Goal: Task Accomplishment & Management: Use online tool/utility

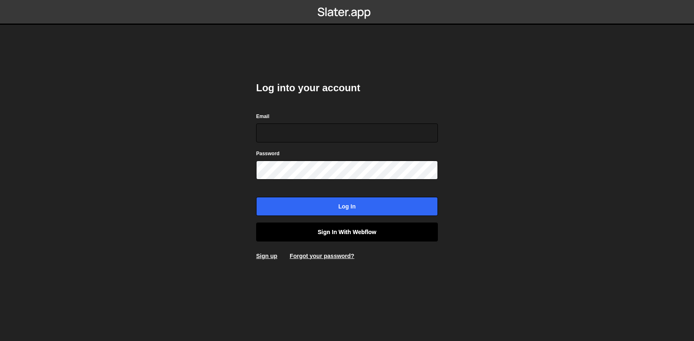
type input "[EMAIL_ADDRESS][DOMAIN_NAME]"
click at [294, 233] on link "Sign in with Webflow" at bounding box center [347, 232] width 182 height 19
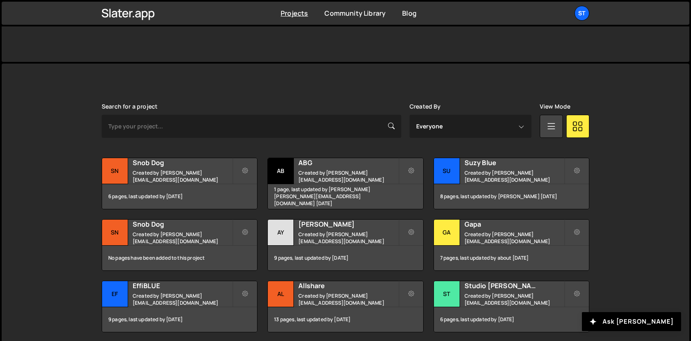
scroll to position [181, 0]
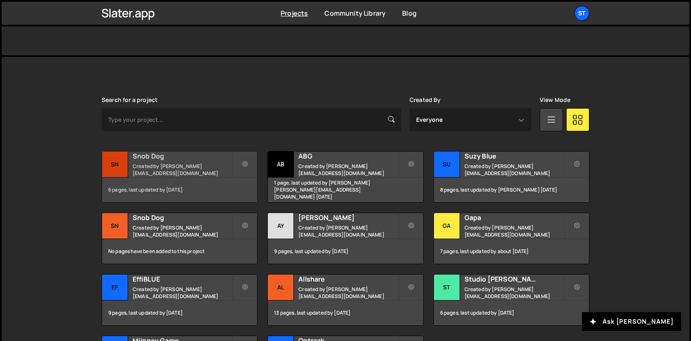
click at [196, 169] on small "Created by lucas@studioelias.fr" at bounding box center [183, 170] width 100 height 14
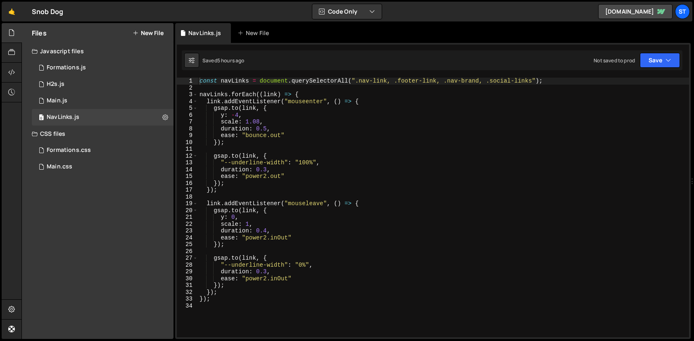
click at [146, 32] on button "New File" at bounding box center [148, 33] width 31 height 7
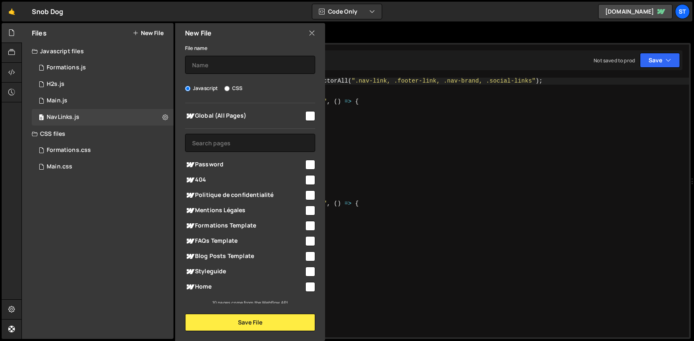
click at [231, 76] on div "File name Javascript CSS Global (All Pages) Save File" at bounding box center [250, 187] width 150 height 288
click at [230, 60] on input "text" at bounding box center [250, 65] width 130 height 18
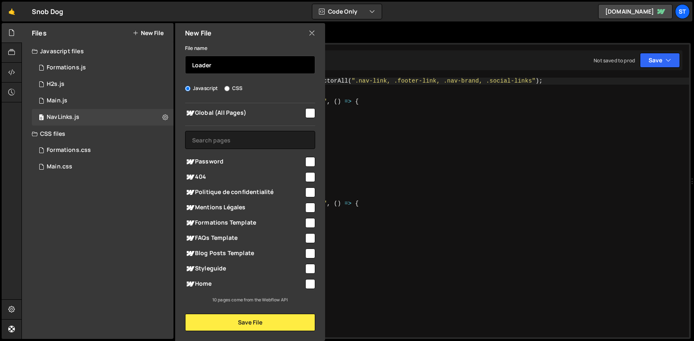
type input "Loader"
click at [305, 283] on input "checkbox" at bounding box center [310, 284] width 10 height 10
checkbox input "true"
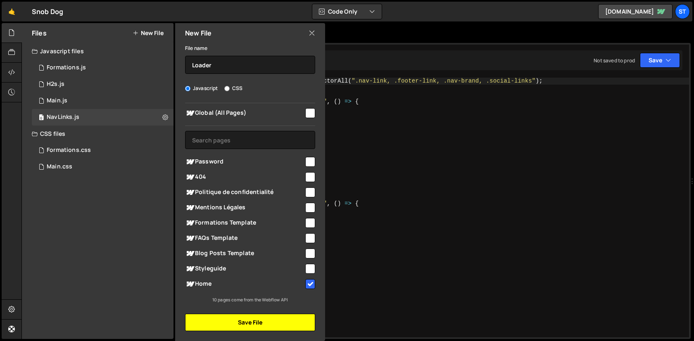
click at [291, 320] on button "Save File" at bounding box center [250, 322] width 130 height 17
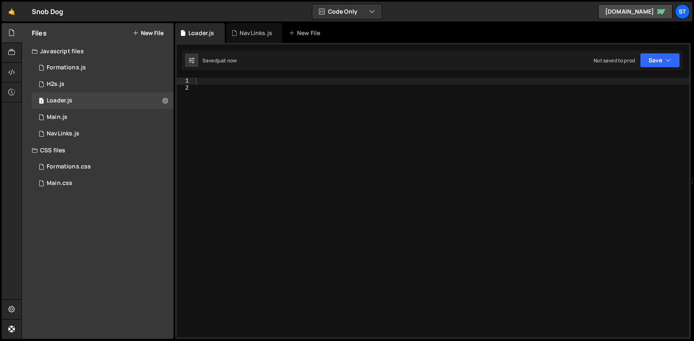
click at [356, 135] on div at bounding box center [441, 214] width 495 height 273
paste textarea "}"
type textarea "}"
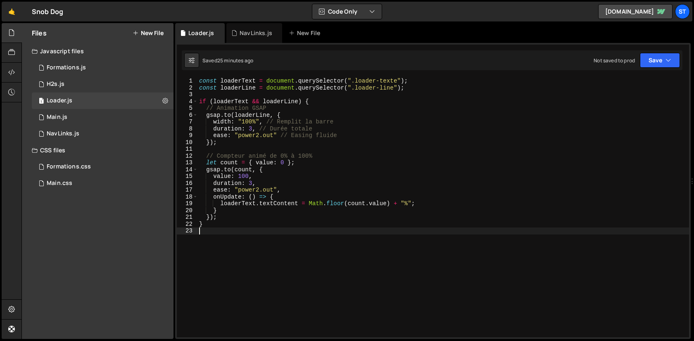
click at [153, 33] on button "New File" at bounding box center [148, 33] width 31 height 7
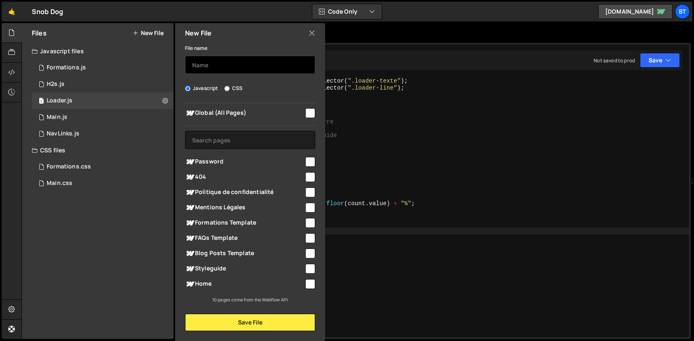
click at [228, 70] on input "text" at bounding box center [250, 65] width 130 height 18
type input "FAQs"
click at [305, 112] on input "checkbox" at bounding box center [310, 113] width 10 height 10
checkbox input "true"
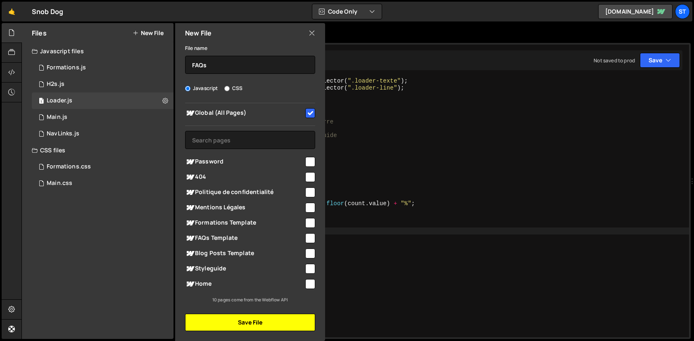
click at [260, 323] on button "Save File" at bounding box center [250, 322] width 130 height 17
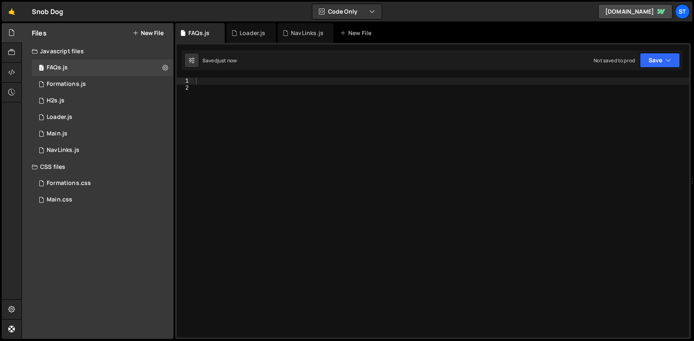
click at [317, 151] on div at bounding box center [441, 214] width 495 height 273
paste textarea "});"
type textarea "});"
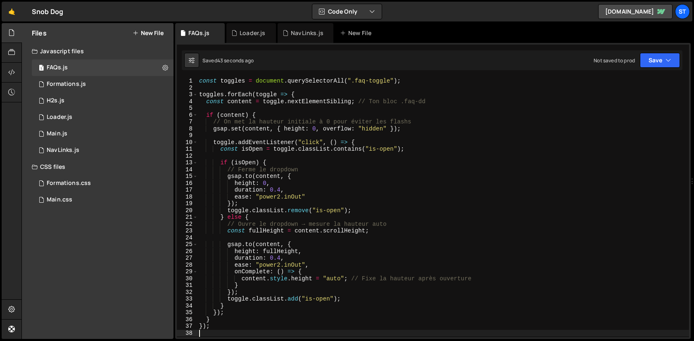
click at [294, 187] on div "const toggles = document . querySelectorAll ( ".faq-toggle" ) ; toggles . forEa…" at bounding box center [442, 214] width 491 height 273
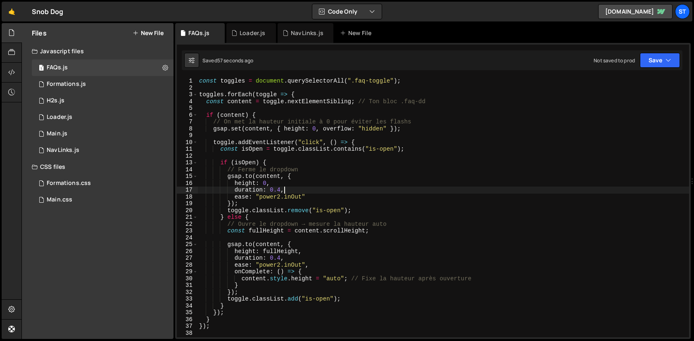
click at [394, 211] on div "const toggles = document . querySelectorAll ( ".faq-toggle" ) ; toggles . forEa…" at bounding box center [442, 214] width 491 height 273
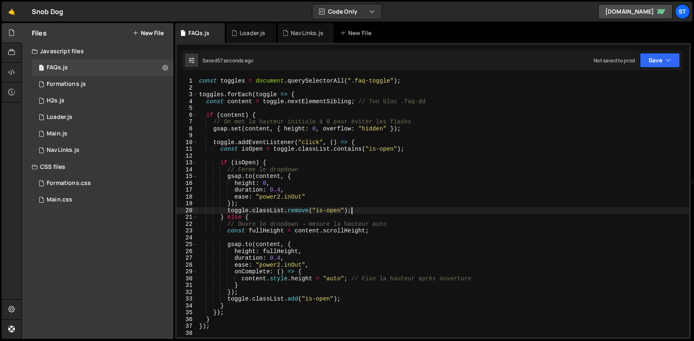
paste textarea "});"
type textarea "});"
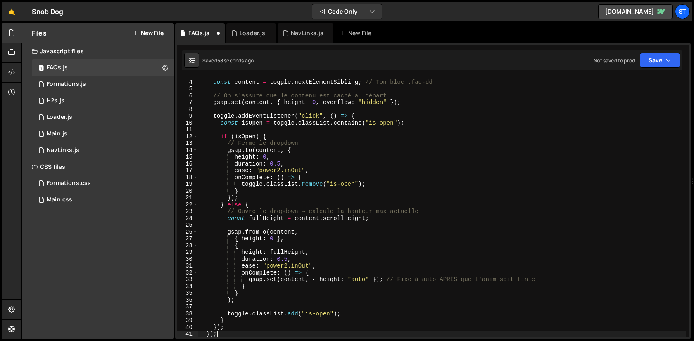
scroll to position [19, 0]
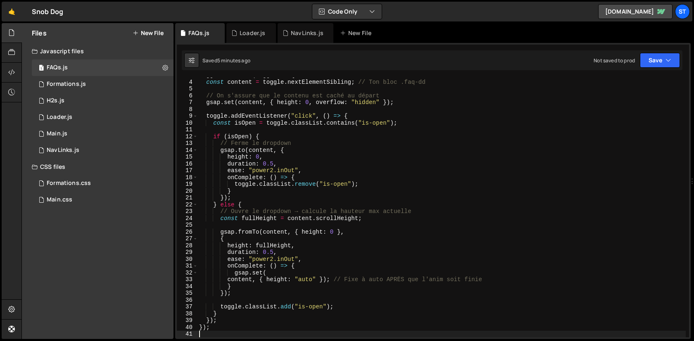
click at [295, 156] on div "toggles . forEach ( toggle => { const content = toggle . nextElementSibling ; /…" at bounding box center [441, 208] width 488 height 273
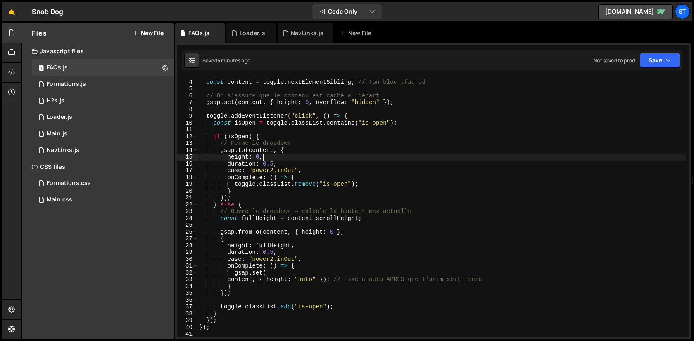
scroll to position [0, 5]
click at [318, 170] on div "toggles . forEach ( toggle => { const content = toggle . nextElementSibling ; /…" at bounding box center [441, 208] width 488 height 273
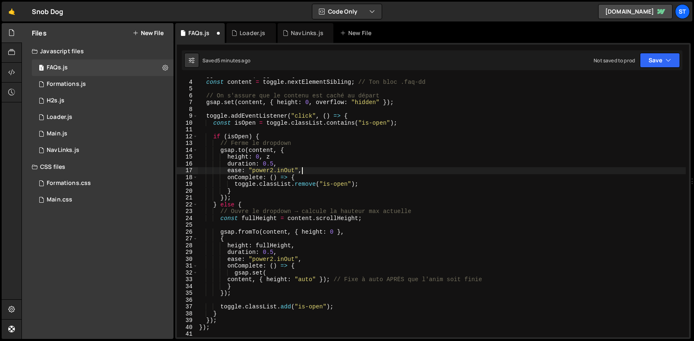
type textarea "});"
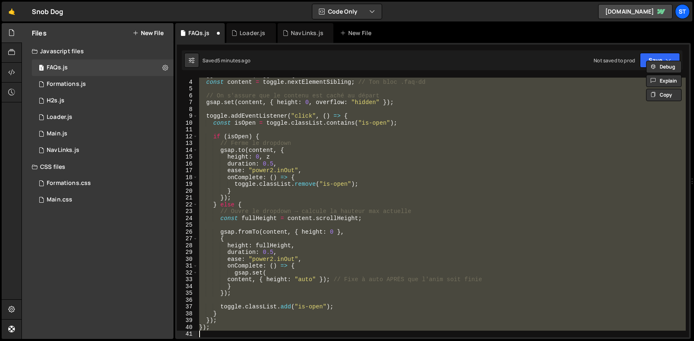
scroll to position [0, 0]
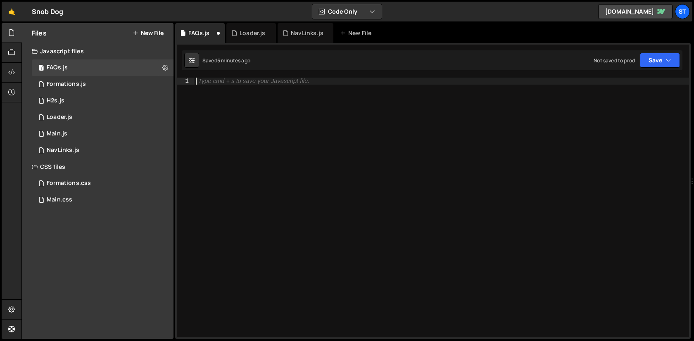
paste textarea "});"
type textarea "});"
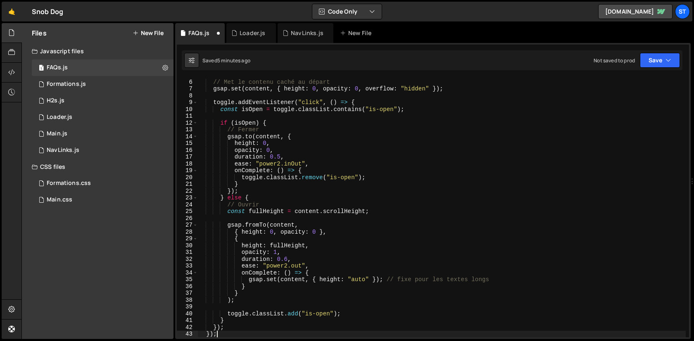
scroll to position [33, 0]
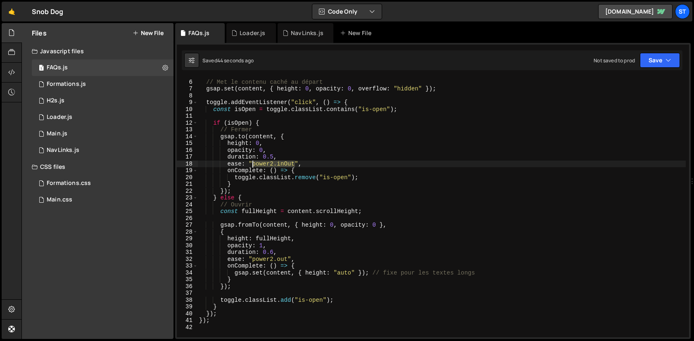
drag, startPoint x: 296, startPoint y: 161, endPoint x: 253, endPoint y: 166, distance: 42.9
click at [253, 166] on div "// Met le contenu caché au départ gsap . set ( content , { height : 0 , opacity…" at bounding box center [441, 208] width 488 height 273
paste textarea "back.in(1.2)"
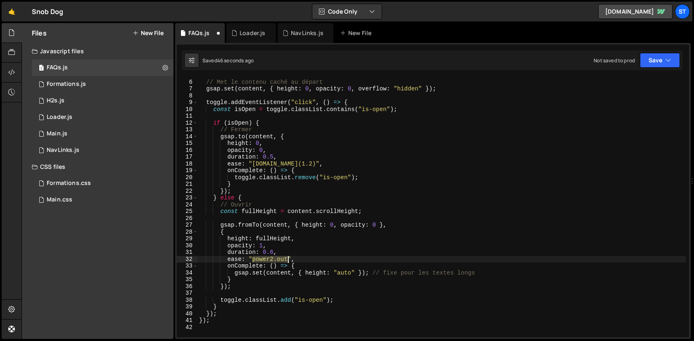
drag, startPoint x: 252, startPoint y: 259, endPoint x: 286, endPoint y: 259, distance: 34.7
click at [286, 259] on div "// Met le contenu caché au départ gsap . set ( content , { height : 0 , opacity…" at bounding box center [441, 208] width 488 height 273
paste textarea "back.in(1.2)"
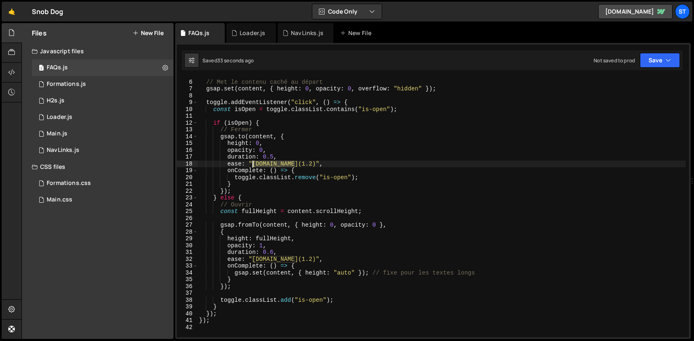
drag, startPoint x: 294, startPoint y: 164, endPoint x: 253, endPoint y: 165, distance: 41.7
click at [253, 165] on div "// Met le contenu caché au départ gsap . set ( content , { height : 0 , opacity…" at bounding box center [441, 208] width 488 height 273
paste textarea "power2.inOut"
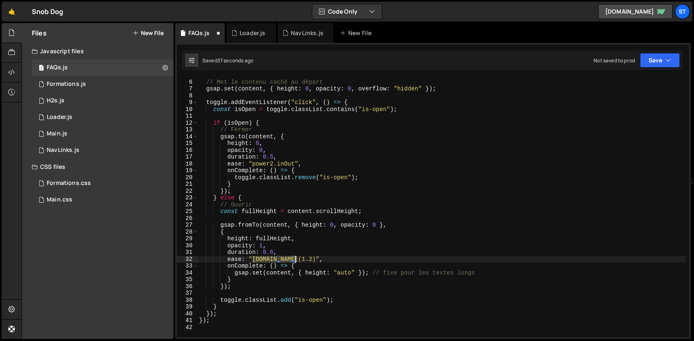
drag, startPoint x: 253, startPoint y: 260, endPoint x: 293, endPoint y: 261, distance: 40.5
click at [294, 261] on div "// Met le contenu caché au départ gsap . set ( content , { height : 0 , opacity…" at bounding box center [441, 208] width 488 height 273
paste textarea "power2.inOut"
type textarea "ease: "power2.inOut","
click at [156, 28] on div "Files New File" at bounding box center [98, 33] width 152 height 20
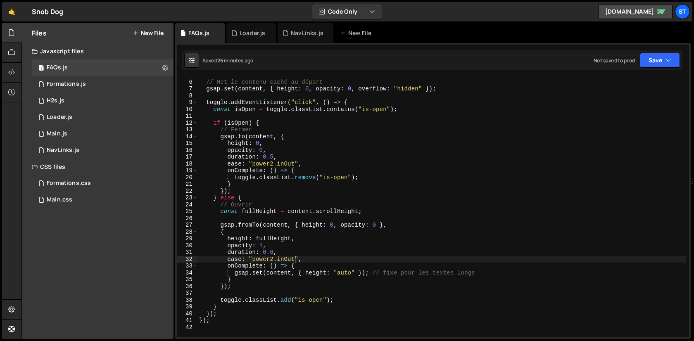
click at [154, 32] on button "New File" at bounding box center [148, 33] width 31 height 7
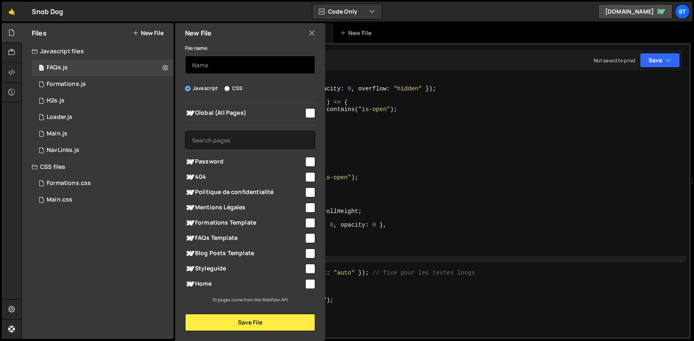
click at [202, 62] on input "text" at bounding box center [250, 65] width 130 height 18
type input "Mega-Menu"
click at [310, 116] on input "checkbox" at bounding box center [310, 113] width 10 height 10
checkbox input "true"
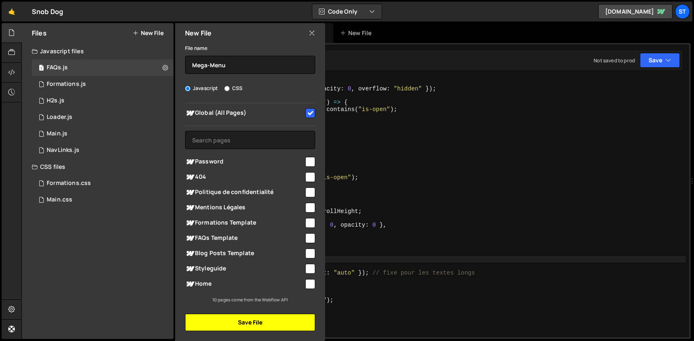
click at [282, 323] on button "Save File" at bounding box center [250, 322] width 130 height 17
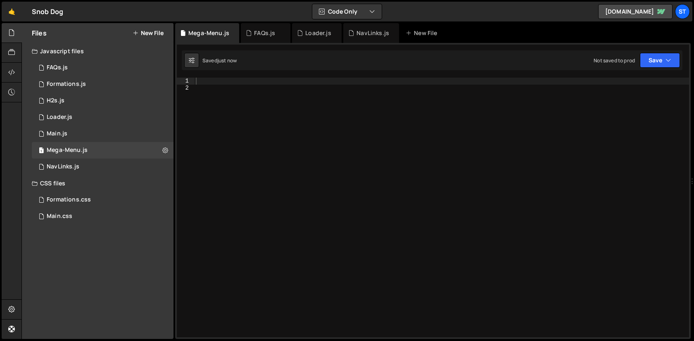
click at [271, 159] on div at bounding box center [441, 214] width 495 height 273
paste textarea "});"
type textarea "});"
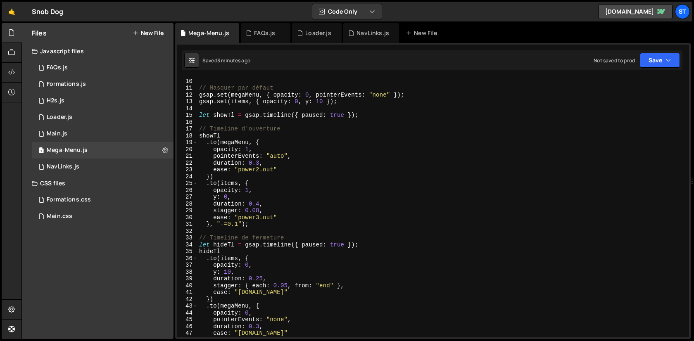
scroll to position [0, 0]
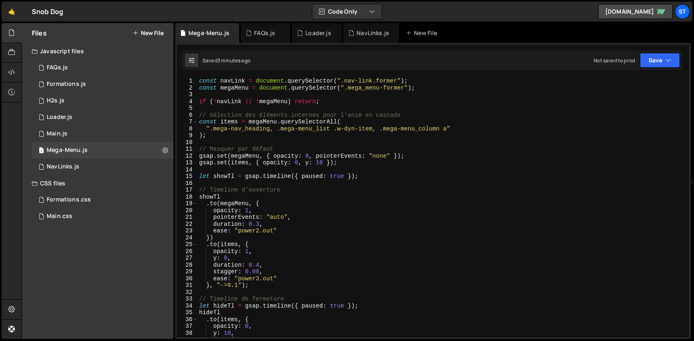
click at [388, 82] on div "const navLink = document . querySelector ( ".nav-link.former" ) ; const megaMen…" at bounding box center [441, 214] width 488 height 273
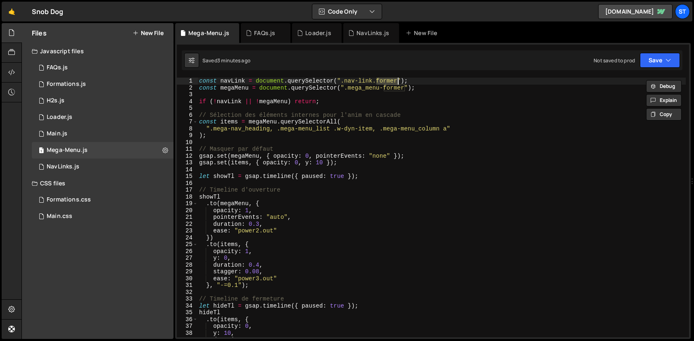
type textarea "const navLink = document.querySelector(".nav-link");"
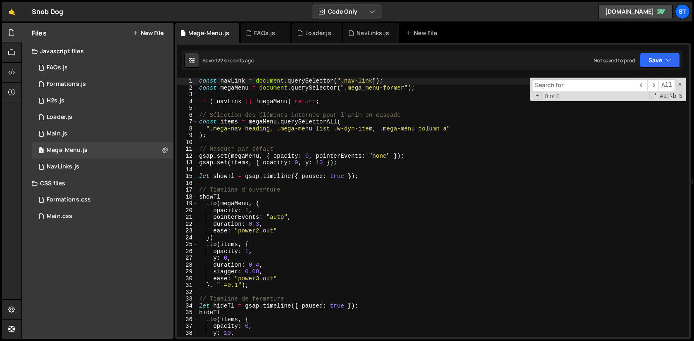
type input "mega_menu-former"
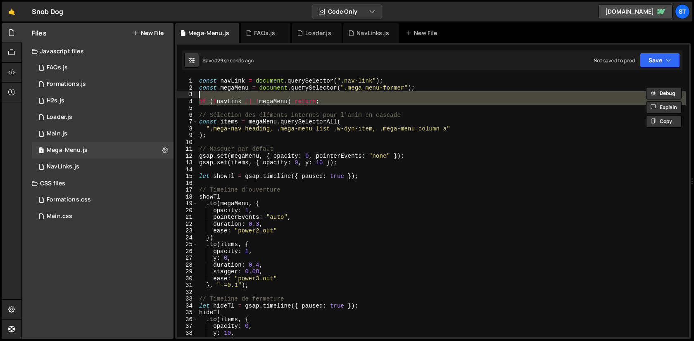
drag, startPoint x: 329, startPoint y: 105, endPoint x: 328, endPoint y: 97, distance: 8.8
click at [328, 97] on div "const navLink = document . querySelector ( ".nav-link" ) ; const megaMenu = doc…" at bounding box center [441, 214] width 488 height 273
type textarea "if (!navLink || !megaMenu) return;"
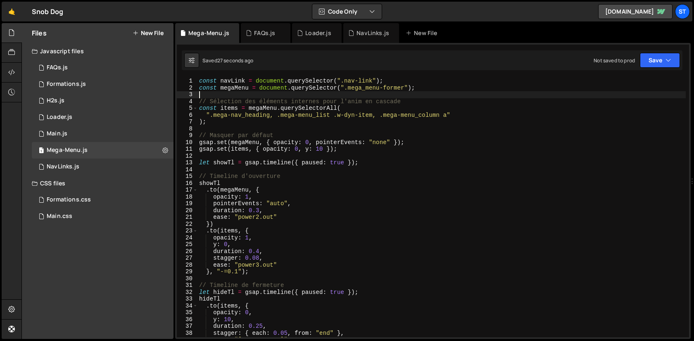
click at [372, 81] on div "const navLink = document . querySelector ( ".nav-link" ) ; const megaMenu = doc…" at bounding box center [441, 214] width 488 height 273
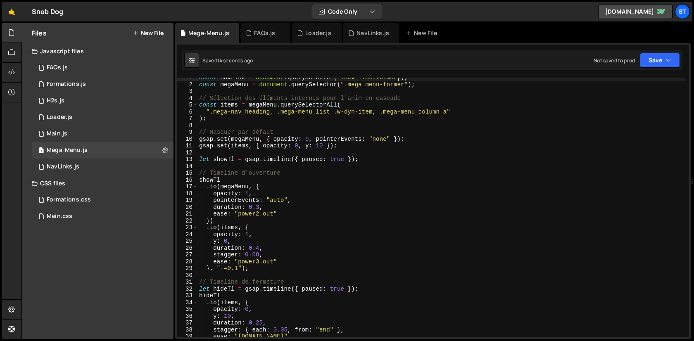
scroll to position [4, 0]
click at [259, 248] on div "const navLink = document . querySelector ( ".nav-link.former" ) ; const megaMen…" at bounding box center [441, 210] width 488 height 273
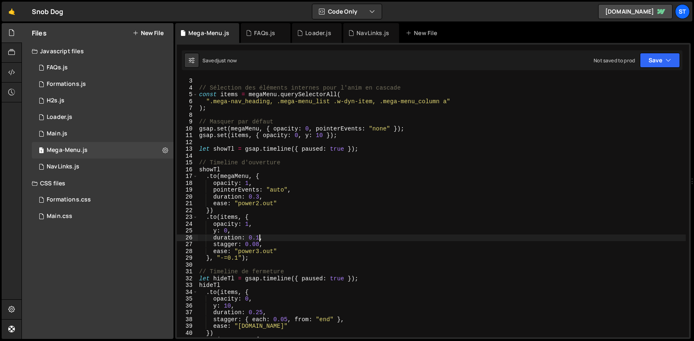
scroll to position [14, 0]
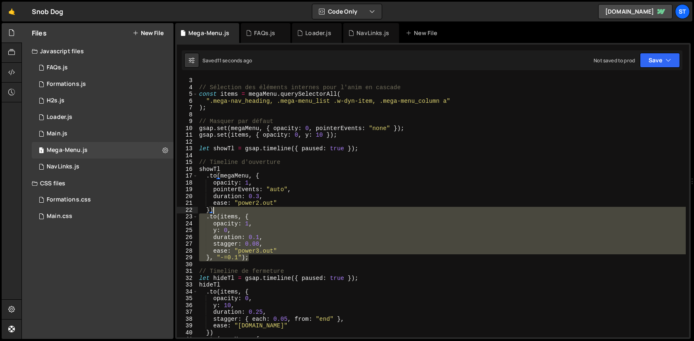
drag, startPoint x: 252, startPoint y: 258, endPoint x: 233, endPoint y: 210, distance: 51.7
click at [233, 210] on div "// Sélection des éléments internes pour l'anim en cascade const items = megaMen…" at bounding box center [441, 213] width 488 height 273
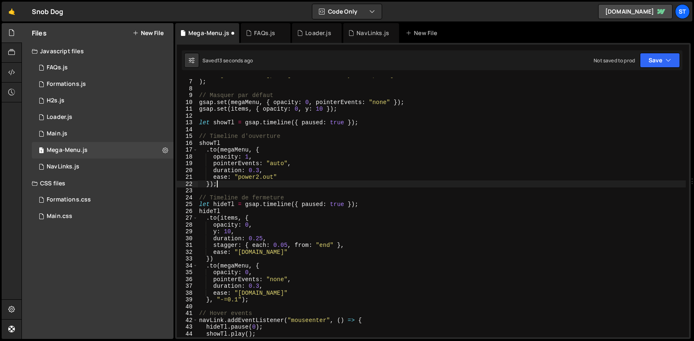
scroll to position [40, 0]
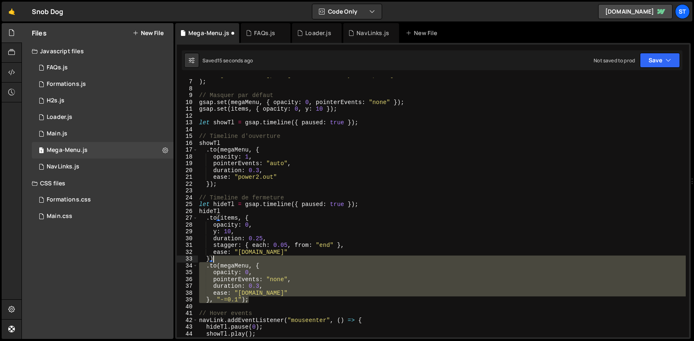
drag, startPoint x: 258, startPoint y: 301, endPoint x: 230, endPoint y: 256, distance: 52.9
click at [230, 256] on div "".mega-nav_heading, .mega-menu_list .w-dyn-item, .mega-menu_column a" ) ; // Ma…" at bounding box center [441, 207] width 488 height 273
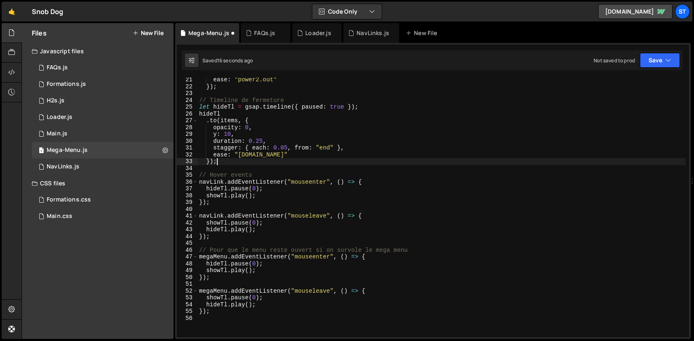
scroll to position [138, 0]
type textarea "});"
click at [338, 167] on div "ease : "power2.out" }) ; // Timeline de fermeture let hideTl = gsap . timeline …" at bounding box center [441, 212] width 488 height 273
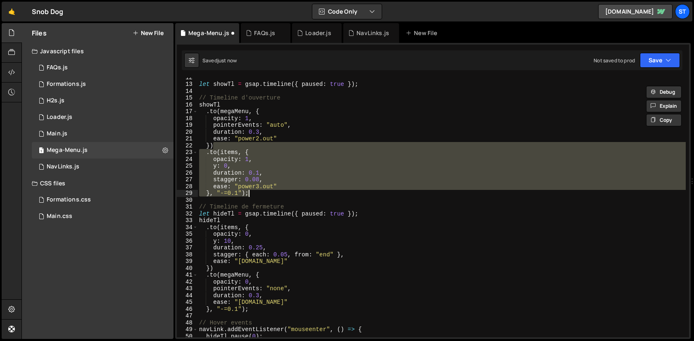
scroll to position [53, 0]
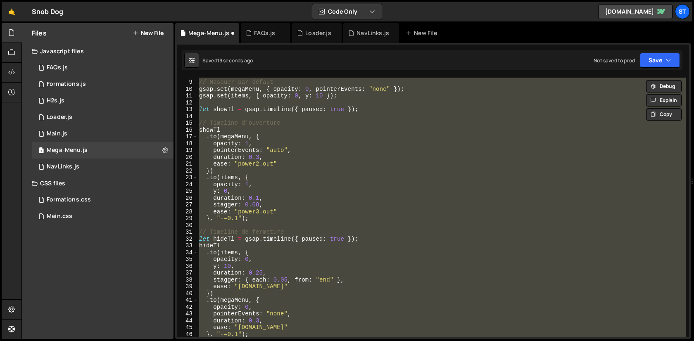
click at [329, 244] on div "// Masquer par défaut gsap . set ( megaMenu , { opacity : 0 , pointerEvents : "…" at bounding box center [441, 208] width 488 height 260
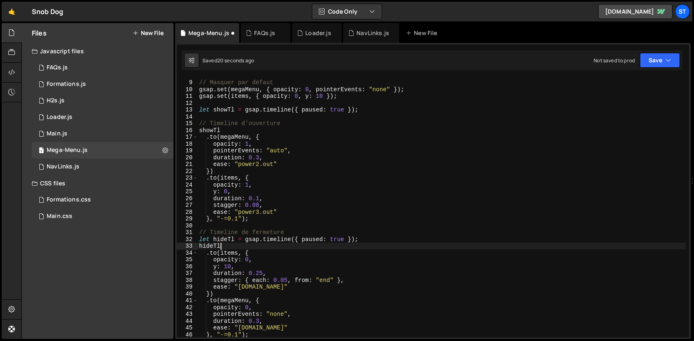
scroll to position [0, 0]
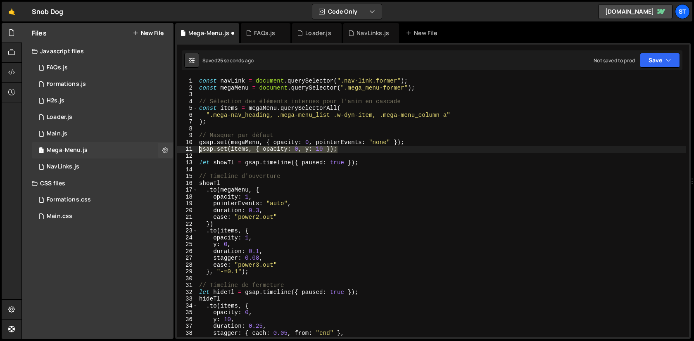
drag, startPoint x: 344, startPoint y: 147, endPoint x: 136, endPoint y: 150, distance: 208.2
click at [136, 150] on div "Files New File Javascript files 1 FAQs.js 0 1 Formations.js 0 1 H2s.js 0 1 Load…" at bounding box center [357, 181] width 672 height 316
type textarea "gsap.set(items, { opacity: 0, y: 10 });"
type textarea "gsap.set(megaMenu, { opacity: 0, pointerEvents: "none" });"
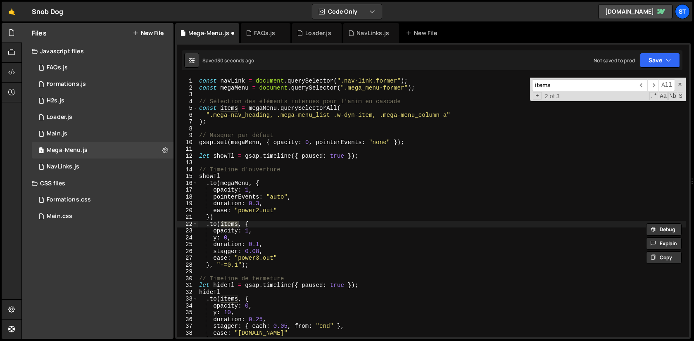
type input "items"
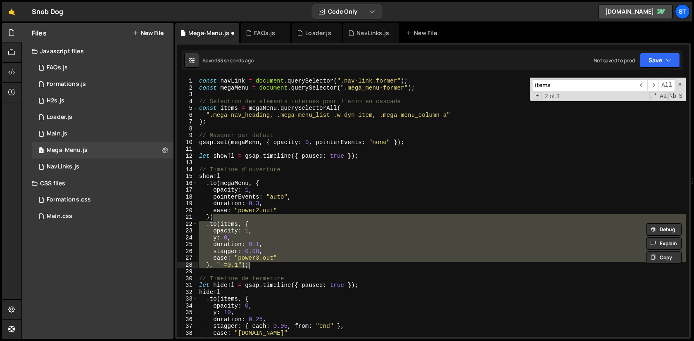
drag, startPoint x: 225, startPoint y: 217, endPoint x: 260, endPoint y: 249, distance: 47.6
click at [256, 253] on div "const navLink = document . querySelector ( ".nav-link.former" ) ; const megaMen…" at bounding box center [441, 214] width 488 height 273
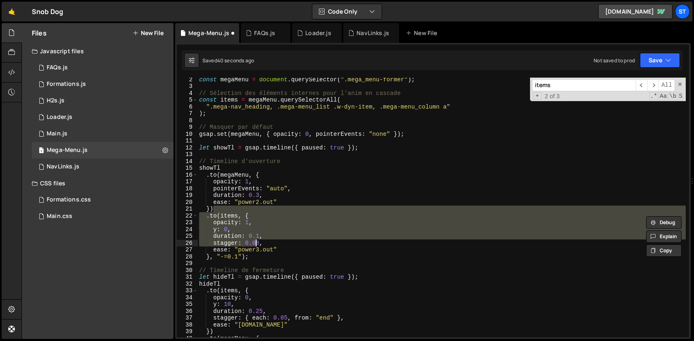
scroll to position [8, 0]
click at [303, 228] on div "const megaMenu = document . querySelector ( ".mega_menu-former" ) ; // Sélectio…" at bounding box center [441, 208] width 488 height 260
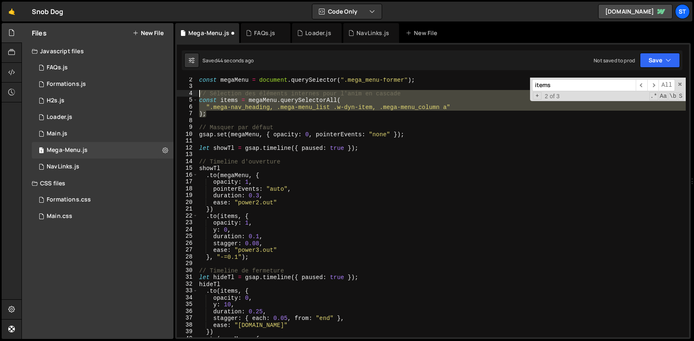
drag, startPoint x: 211, startPoint y: 114, endPoint x: 196, endPoint y: 91, distance: 27.6
click at [196, 91] on div "y: 0, 2 3 4 5 6 7 8 9 10 11 12 13 14 15 16 17 18 19 20 21 22 23 24 25 26 27 28 …" at bounding box center [433, 208] width 512 height 260
type textarea "// Sélection des éléments internes pour l'anim en cascade const items = megaMen…"
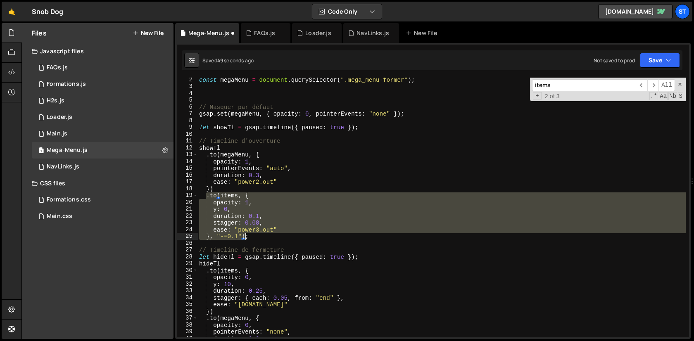
drag, startPoint x: 205, startPoint y: 196, endPoint x: 245, endPoint y: 239, distance: 58.2
click at [245, 239] on div "const megaMenu = document . querySelector ( ".mega_menu-former" ) ; // Masquer …" at bounding box center [441, 212] width 488 height 273
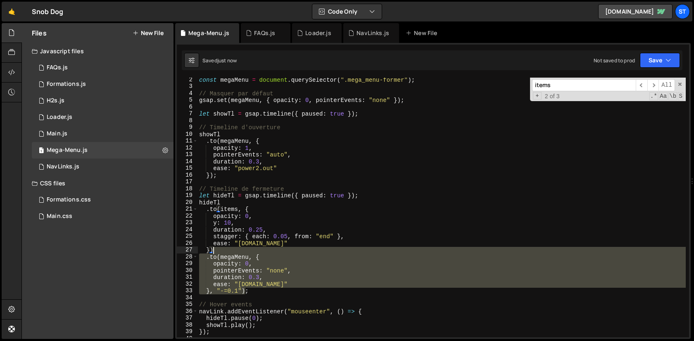
drag, startPoint x: 244, startPoint y: 292, endPoint x: 224, endPoint y: 252, distance: 44.5
click at [224, 252] on div "const megaMenu = document . querySelector ( ".mega_menu-former" ) ; // Masquer …" at bounding box center [441, 212] width 488 height 273
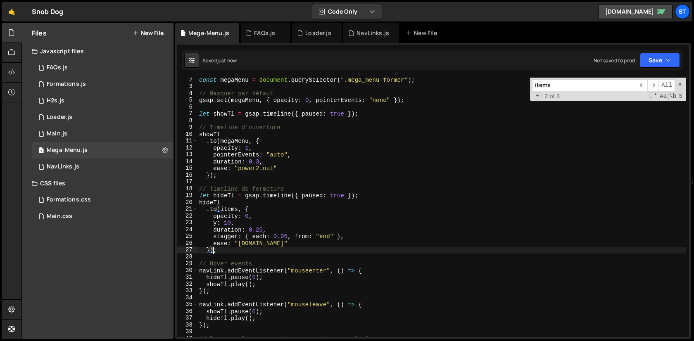
click at [308, 154] on div "const megaMenu = document . querySelector ( ".mega_menu-former" ) ; // Masquer …" at bounding box center [441, 212] width 488 height 273
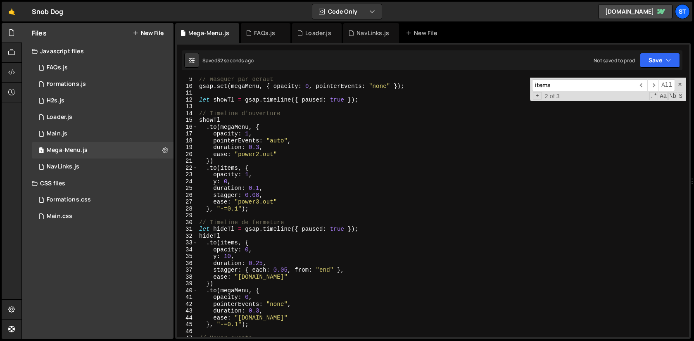
scroll to position [0, 0]
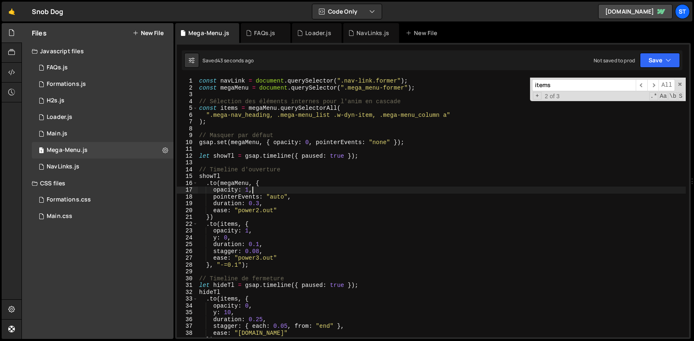
click at [317, 193] on div "const navLink = document . querySelector ( ".nav-link.former" ) ; const megaMen…" at bounding box center [441, 214] width 488 height 273
type textarea "});"
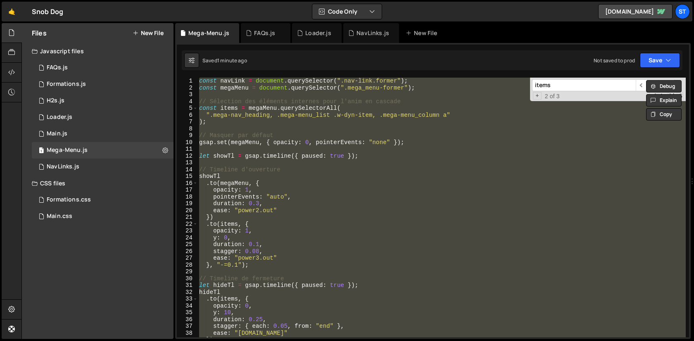
click at [382, 160] on div "const navLink = document . querySelector ( ".nav-link.former" ) ; const megaMen…" at bounding box center [441, 208] width 488 height 260
paste textarea "});"
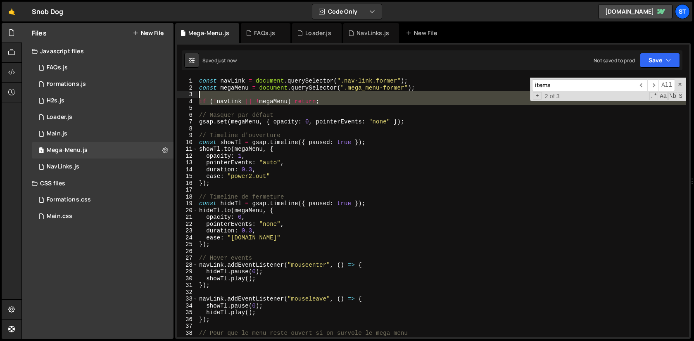
drag, startPoint x: 350, startPoint y: 111, endPoint x: 323, endPoint y: 92, distance: 32.8
click at [323, 92] on div "const navLink = document . querySelector ( ".nav-link.former" ) ; const megaMen…" at bounding box center [441, 214] width 488 height 273
type textarea "if (!navLink || !megaMenu) return;"
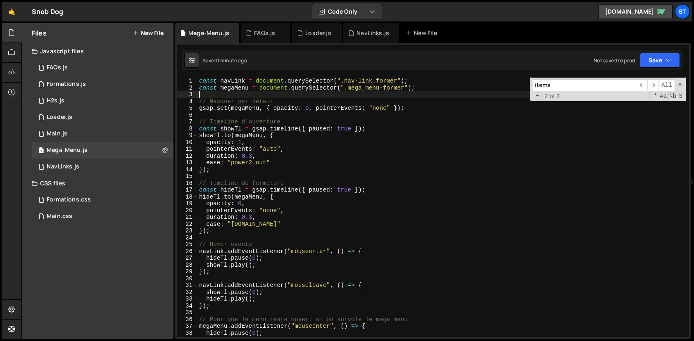
click at [365, 177] on div "const navLink = document . querySelector ( ".nav-link.former" ) ; const megaMen…" at bounding box center [441, 214] width 488 height 273
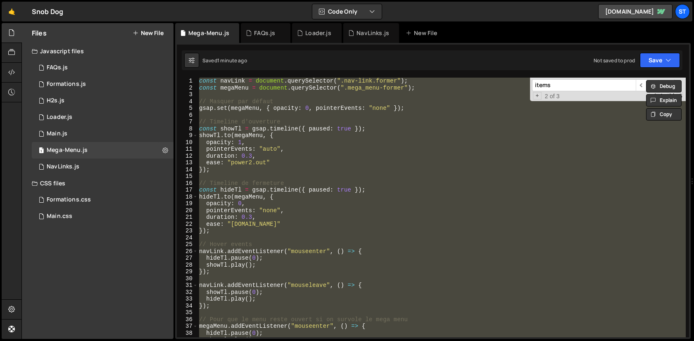
paste textarea "megaMenu.addEventListener("mouseleave", closeMenu);"
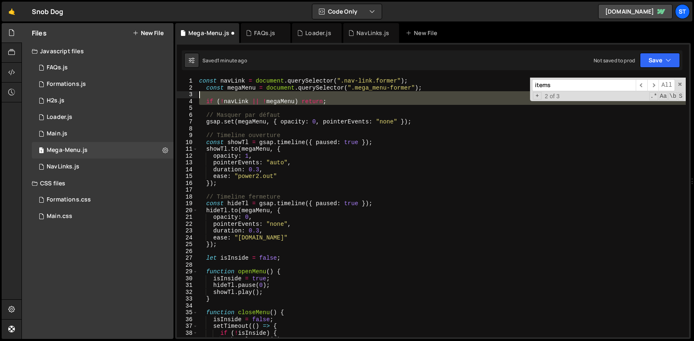
drag, startPoint x: 237, startPoint y: 109, endPoint x: 234, endPoint y: 96, distance: 13.5
click at [234, 96] on div "const navLink = document . querySelector ( ".nav-link.former" ) ; const megaMen…" at bounding box center [441, 214] width 488 height 273
type textarea "if (!navLink || !megaMenu) return;"
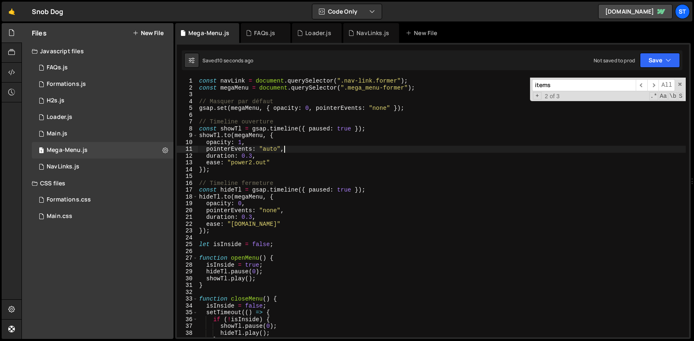
click at [300, 150] on div "const navLink = document . querySelector ( ".nav-link.former" ) ; const megaMen…" at bounding box center [441, 214] width 488 height 273
click at [332, 172] on div "const navLink = document . querySelector ( ".nav-link.former" ) ; const megaMen…" at bounding box center [441, 214] width 488 height 273
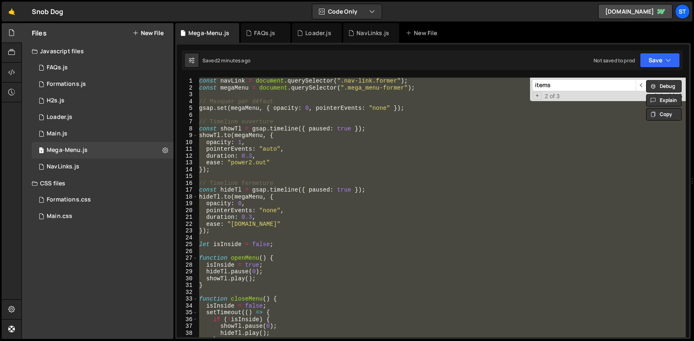
paste textarea "});"
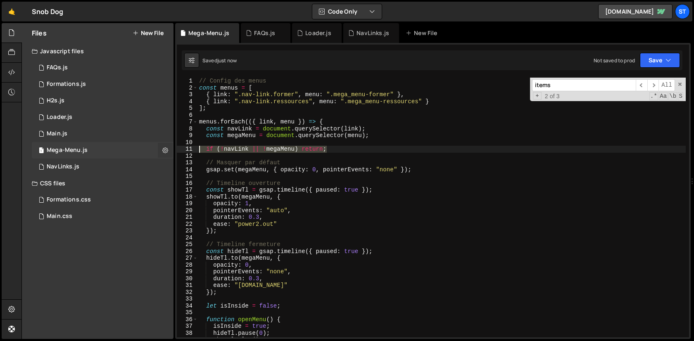
drag, startPoint x: 341, startPoint y: 150, endPoint x: 166, endPoint y: 150, distance: 174.7
click at [166, 150] on div "Files New File Javascript files 1 FAQs.js 0 1 Formations.js 0 1 H2s.js 0 1 Load…" at bounding box center [357, 181] width 672 height 316
type textarea "if (!navLink || !megaMenu) return;"
type textarea "// Masquer par défaut"
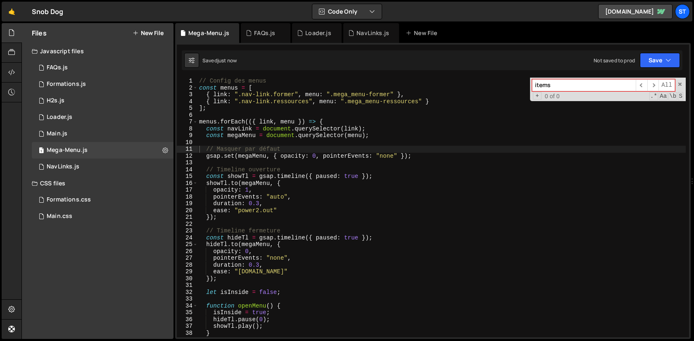
paste input "mega_menu-ressource"
type input "mega_menu-ressources"
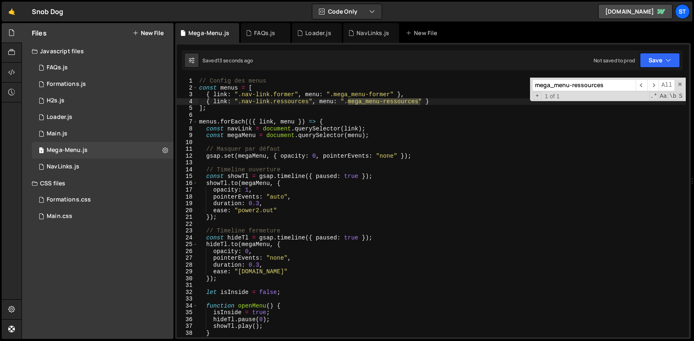
type textarea "{ link: ".nav-link.ressources", menu: ".mega_menu-ressources" }"
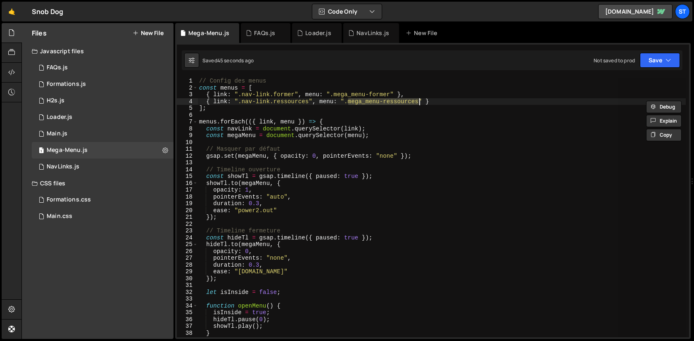
click at [406, 101] on div "// Config des menus const menus = [ { link : ".nav-link.former" , menu : ".mega…" at bounding box center [441, 208] width 488 height 260
click at [406, 101] on div "// Config des menus const menus = [ { link : ".nav-link.former" , menu : ".mega…" at bounding box center [441, 214] width 488 height 273
click at [289, 104] on div "// Config des menus const menus = [ { link : ".nav-link.former" , menu : ".mega…" at bounding box center [441, 214] width 488 height 273
